Goal: Answer question/provide support

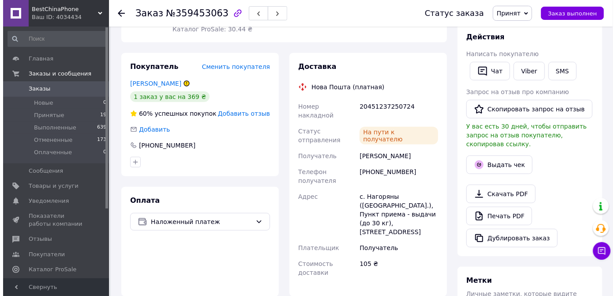
scroll to position [160, 0]
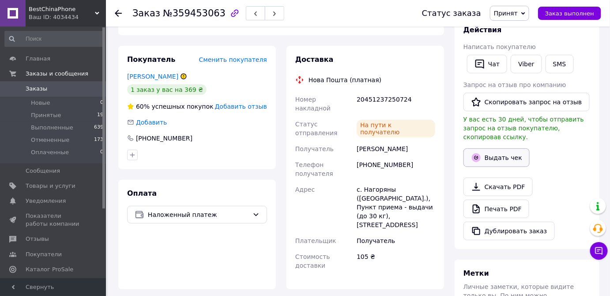
click at [503, 148] on button "Выдать чек" at bounding box center [496, 157] width 66 height 19
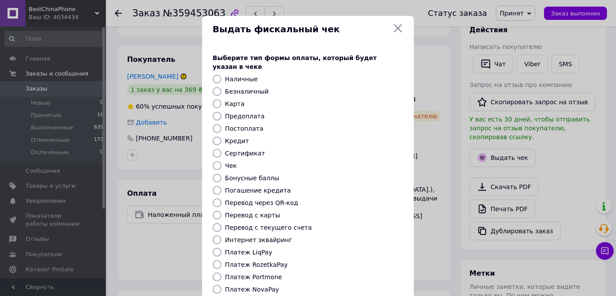
click at [219, 87] on input "Безналичный" at bounding box center [217, 91] width 9 height 9
radio input "true"
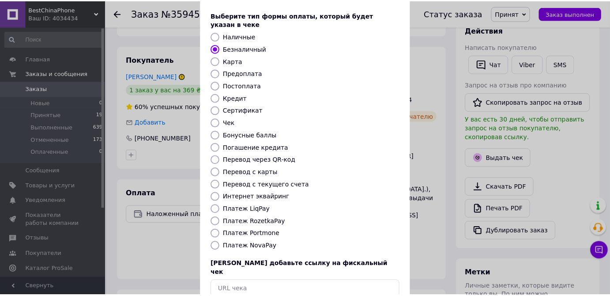
scroll to position [83, 0]
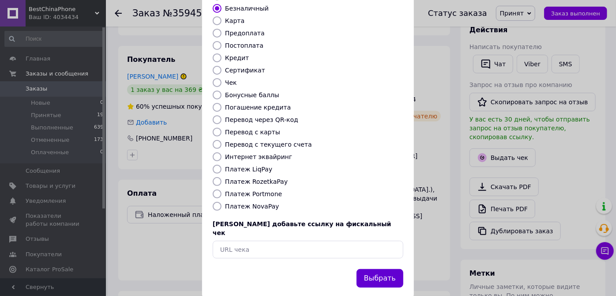
click at [384, 269] on button "Выбрать" at bounding box center [380, 278] width 47 height 19
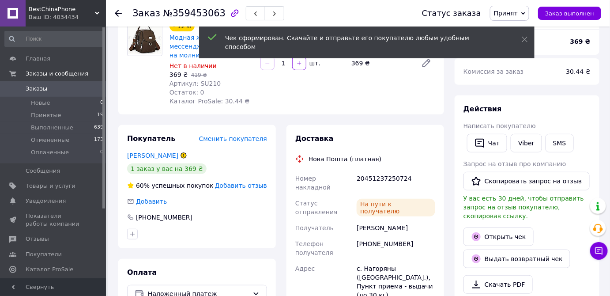
scroll to position [80, 0]
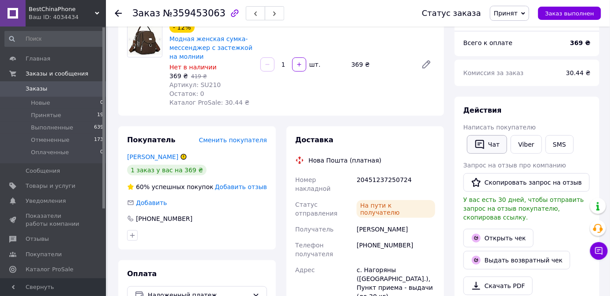
click at [494, 143] on button "Чат" at bounding box center [487, 144] width 40 height 19
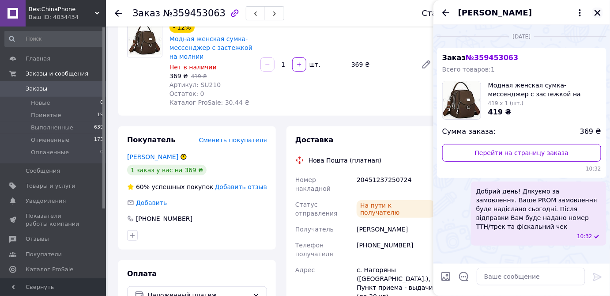
click at [594, 11] on icon "Закрыть" at bounding box center [597, 13] width 8 height 8
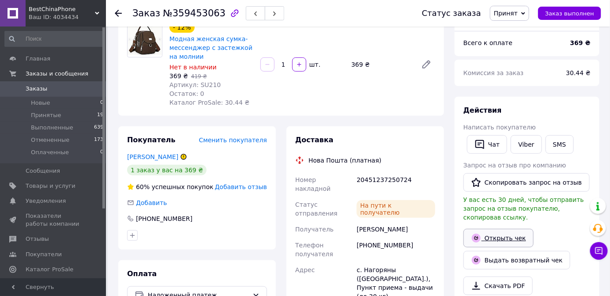
click at [498, 229] on link "Открыть чек" at bounding box center [498, 238] width 70 height 19
drag, startPoint x: 411, startPoint y: 180, endPoint x: 357, endPoint y: 183, distance: 54.3
click at [357, 183] on div "20451237250724" at bounding box center [396, 184] width 82 height 25
copy div "20451237250724"
click at [488, 143] on button "Чат" at bounding box center [487, 144] width 40 height 19
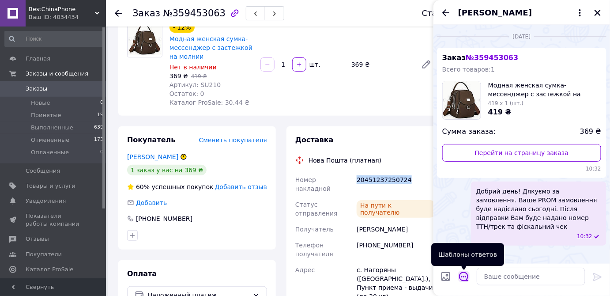
click at [463, 275] on icon "Открыть шаблоны ответов" at bounding box center [464, 276] width 10 height 10
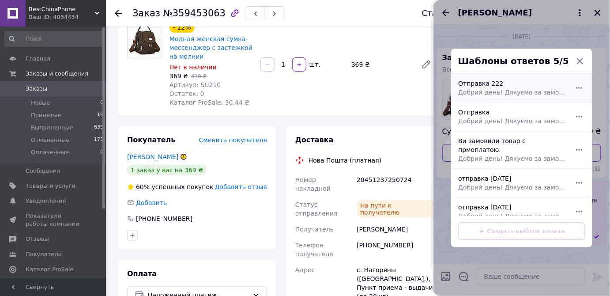
click at [482, 90] on span "Добрий день! Дякуємо за замовлення. Ваше Пром замовлення надіслано. Номер ТТН/т…" at bounding box center [512, 92] width 108 height 9
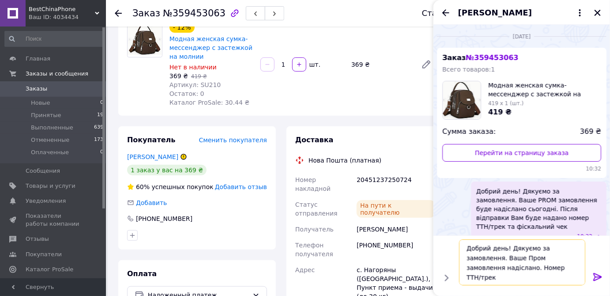
click at [540, 275] on textarea "Добрий день! Дякуємо за замовлення. Ваше Пром замовлення надіслано. Номер ТТН/т…" at bounding box center [522, 262] width 126 height 46
paste textarea "20451237250724"
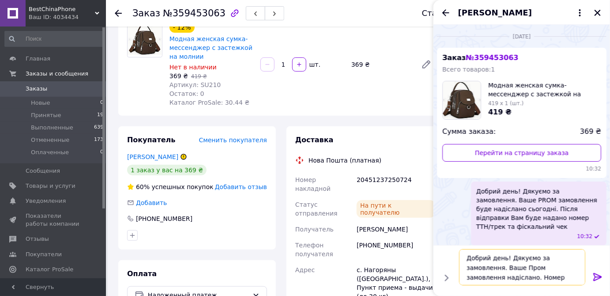
type textarea "Добрий день! Дякуємо за замовлення. Ваше Пром замовлення надіслано. Номер ТТН/т…"
click at [601, 277] on icon at bounding box center [597, 277] width 8 height 8
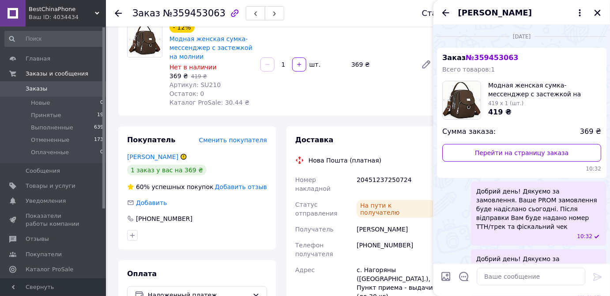
click at [443, 275] on input "Загрузить файлы" at bounding box center [445, 276] width 11 height 11
type input "C:\fakepath\чек.jpg"
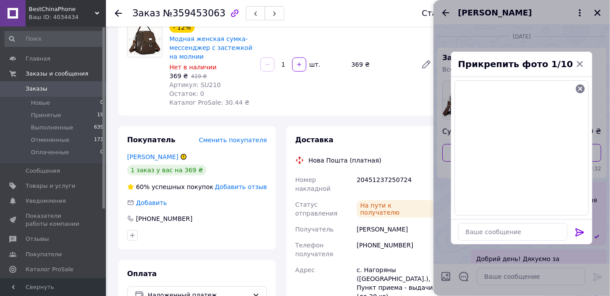
scroll to position [26, 0]
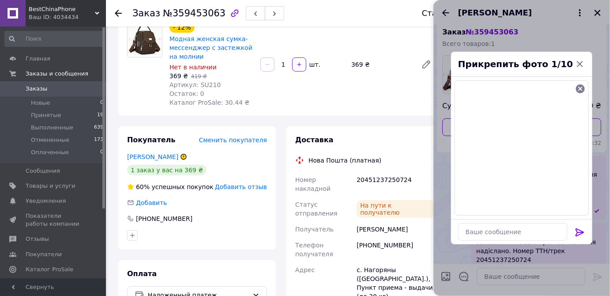
click at [579, 229] on icon at bounding box center [579, 232] width 8 height 8
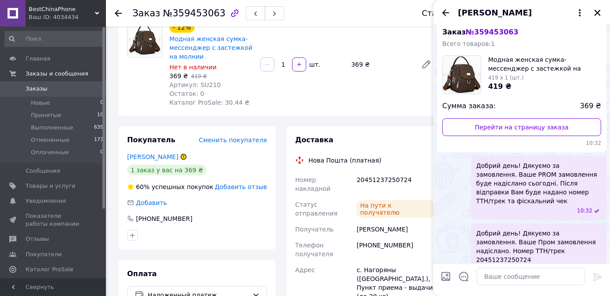
scroll to position [107, 0]
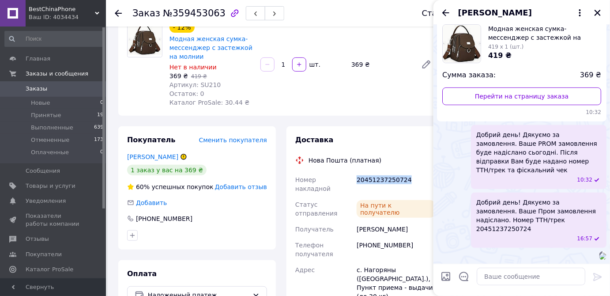
drag, startPoint x: 412, startPoint y: 180, endPoint x: 354, endPoint y: 181, distance: 57.4
click at [354, 181] on div "Номер накладной 20451237250724 Статус отправления На пути к получателю Получате…" at bounding box center [364, 263] width 143 height 182
copy div "Номер накладной 20451237250724"
click at [421, 237] on div "[PHONE_NUMBER]" at bounding box center [396, 249] width 82 height 25
drag, startPoint x: 408, startPoint y: 232, endPoint x: 368, endPoint y: 234, distance: 40.2
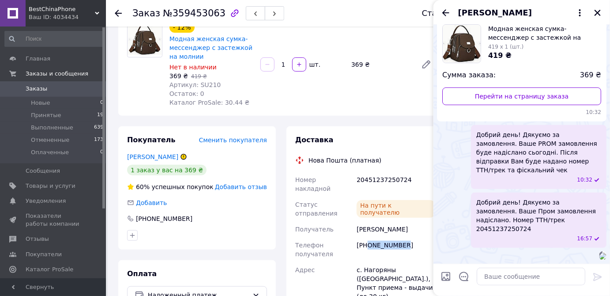
click at [368, 237] on div "[PHONE_NUMBER]" at bounding box center [396, 249] width 82 height 25
copy div "0986301724"
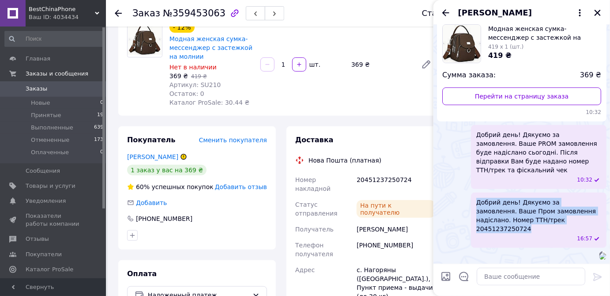
drag, startPoint x: 560, startPoint y: 161, endPoint x: 473, endPoint y: 145, distance: 89.0
click at [473, 192] on div "Добрий день! Дякуємо за замовлення. Ваше Пром замовлення надіслано. Номер ТТН/т…" at bounding box center [538, 219] width 135 height 55
copy span "Добрий день! Дякуємо за замовлення. Ваше Пром замовлення надіслано. Номер ТТН/т…"
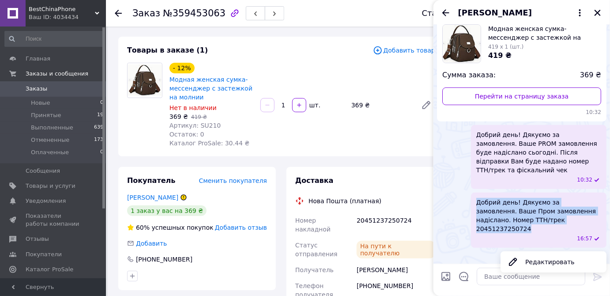
scroll to position [0, 0]
